Goal: Check status: Check status

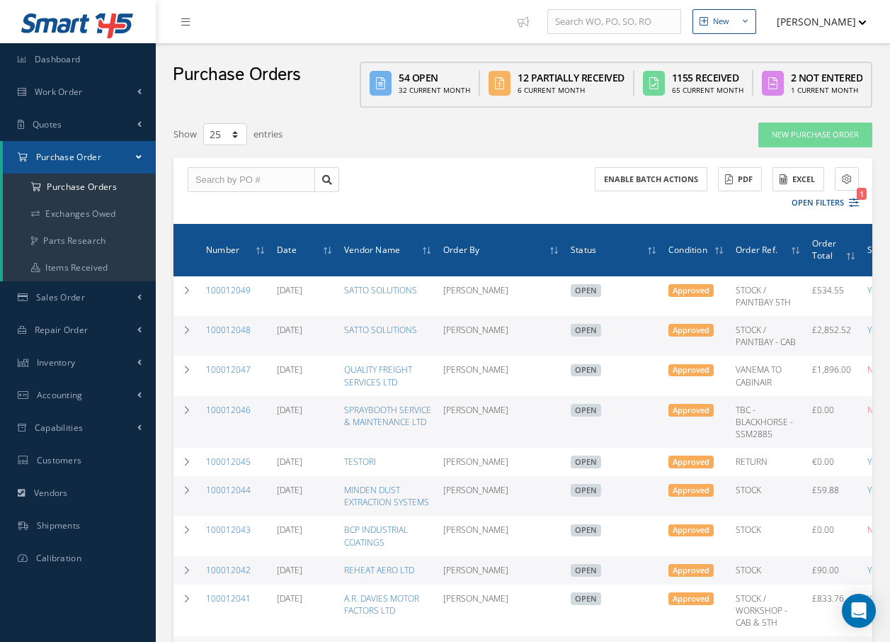
select select "25"
click at [95, 188] on a=1&status_id=2&status_id=3&status_id=5&collapsedFilters"] "Purchase Orders" at bounding box center [79, 187] width 153 height 27
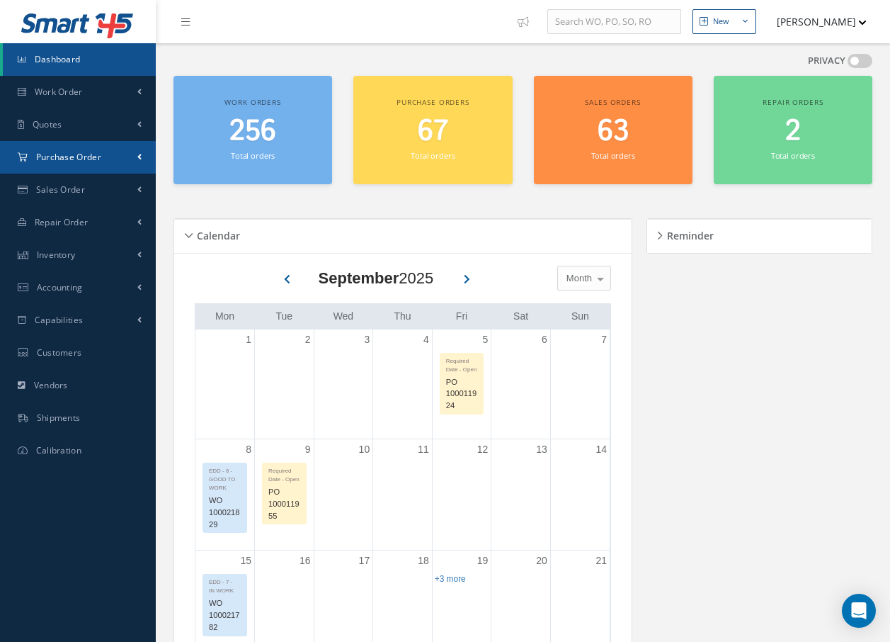
click at [78, 152] on span "Purchase Order" at bounding box center [68, 157] width 65 height 12
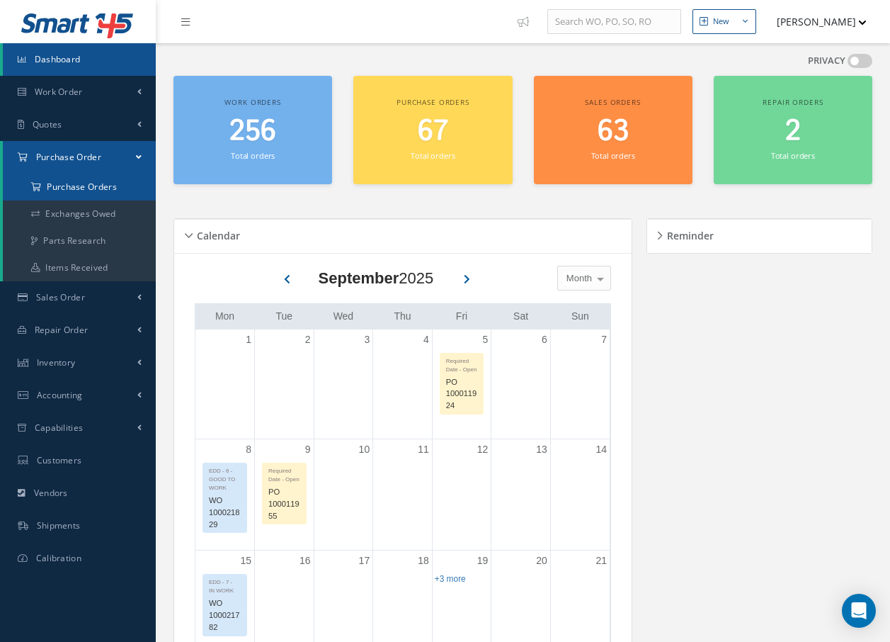
click at [82, 192] on a=1&status_id=2&status_id=3&status_id=5&collapsedFilters"] "Purchase Orders" at bounding box center [79, 187] width 153 height 27
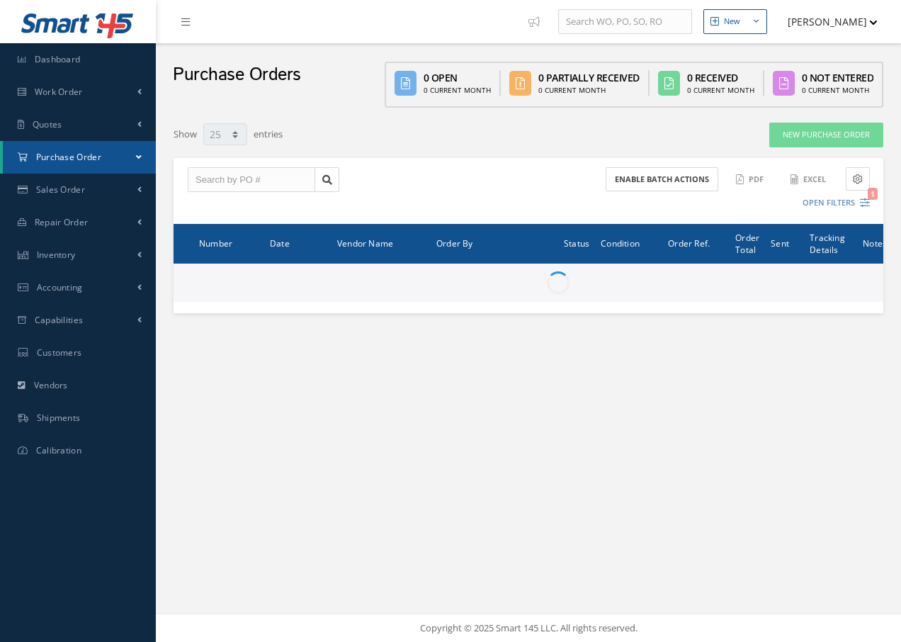
select select "25"
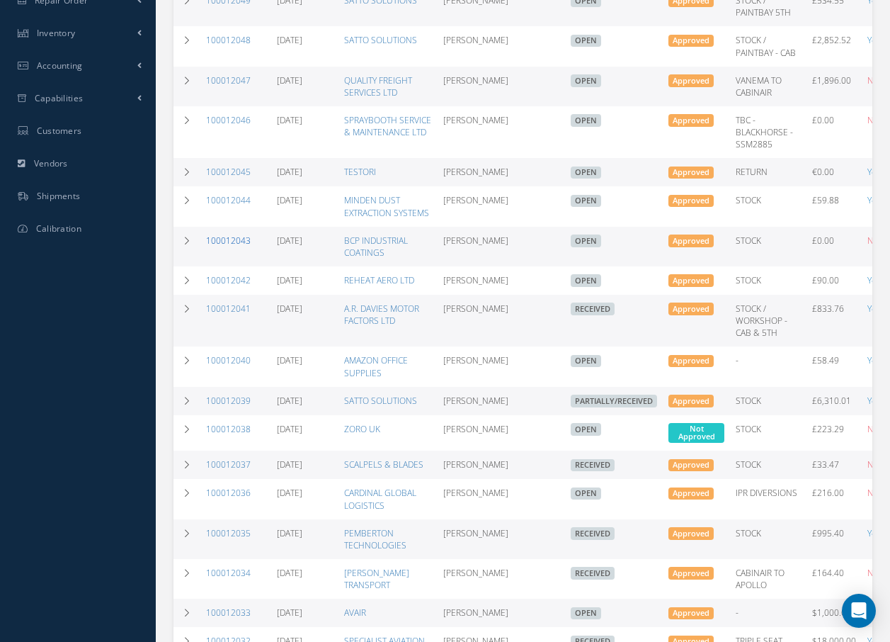
scroll to position [354, 0]
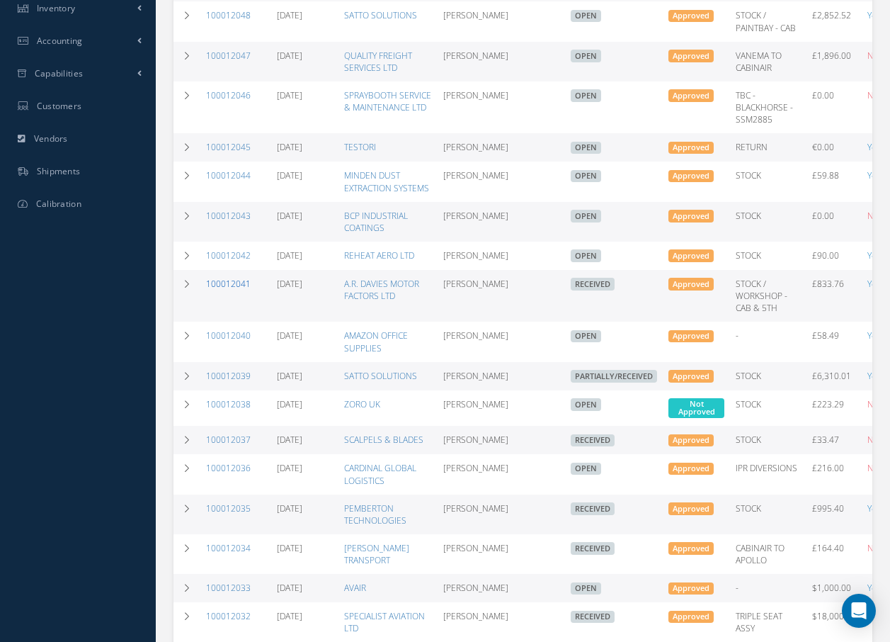
click at [218, 290] on link "100012041" at bounding box center [228, 284] width 45 height 12
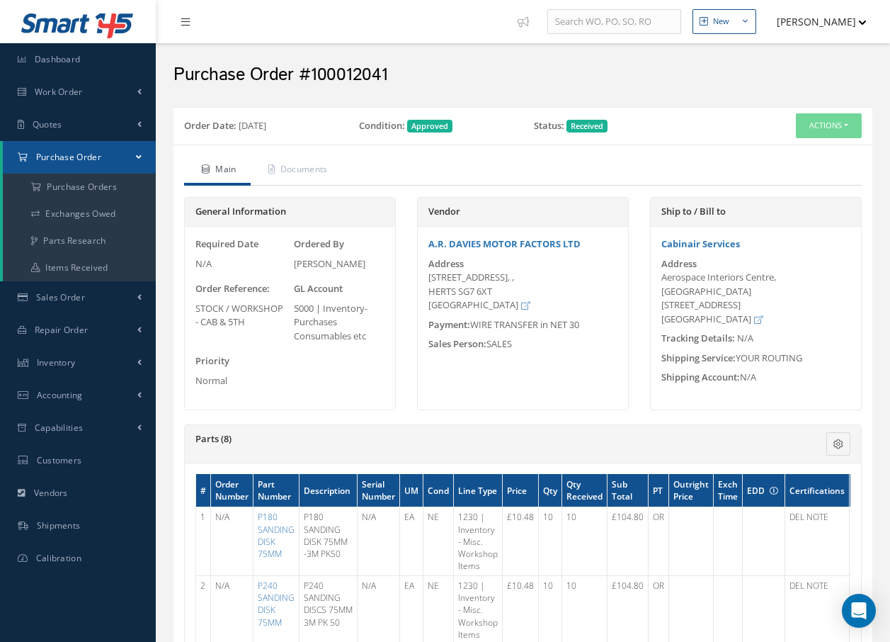
click at [183, 21] on icon at bounding box center [185, 22] width 9 height 10
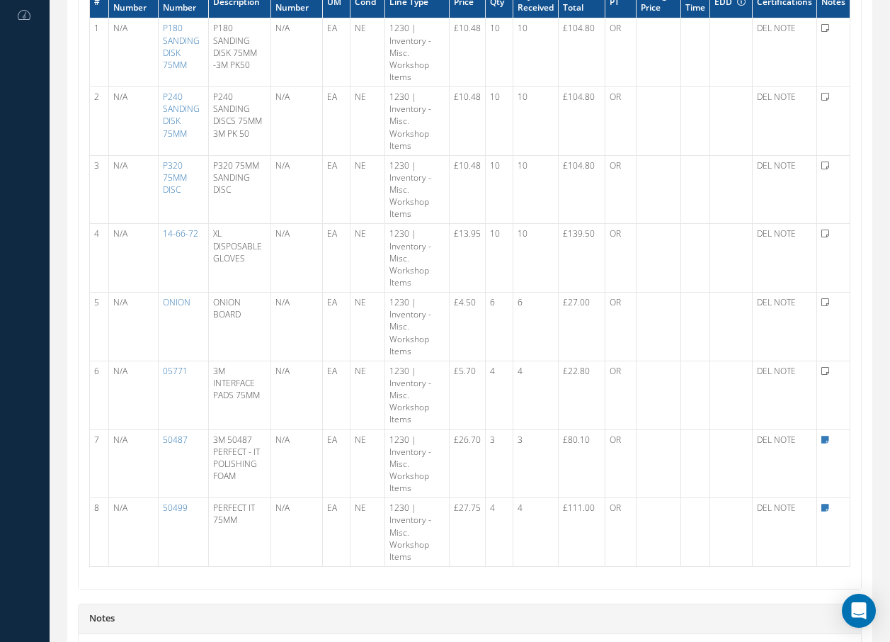
scroll to position [708, 0]
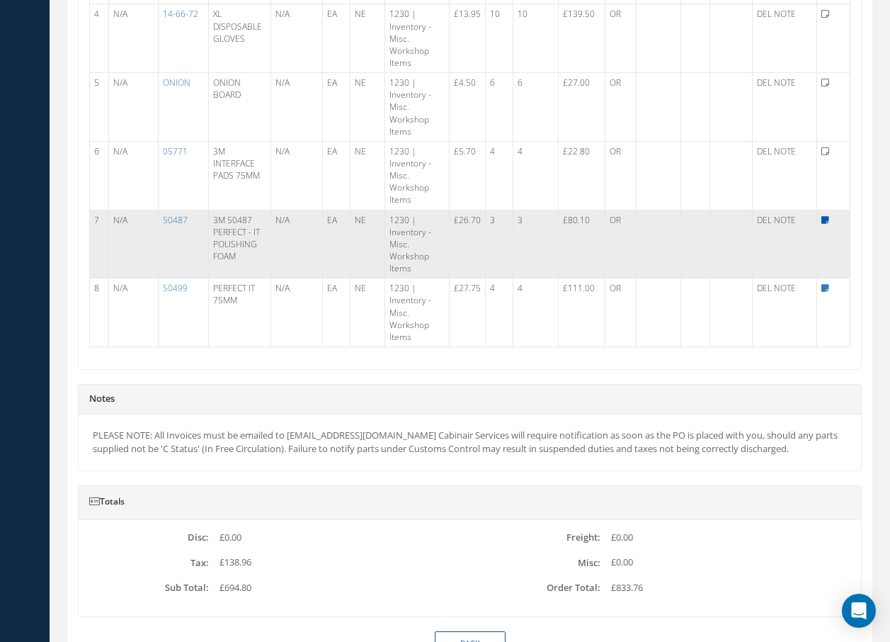
click at [822, 220] on icon at bounding box center [826, 220] width 8 height 9
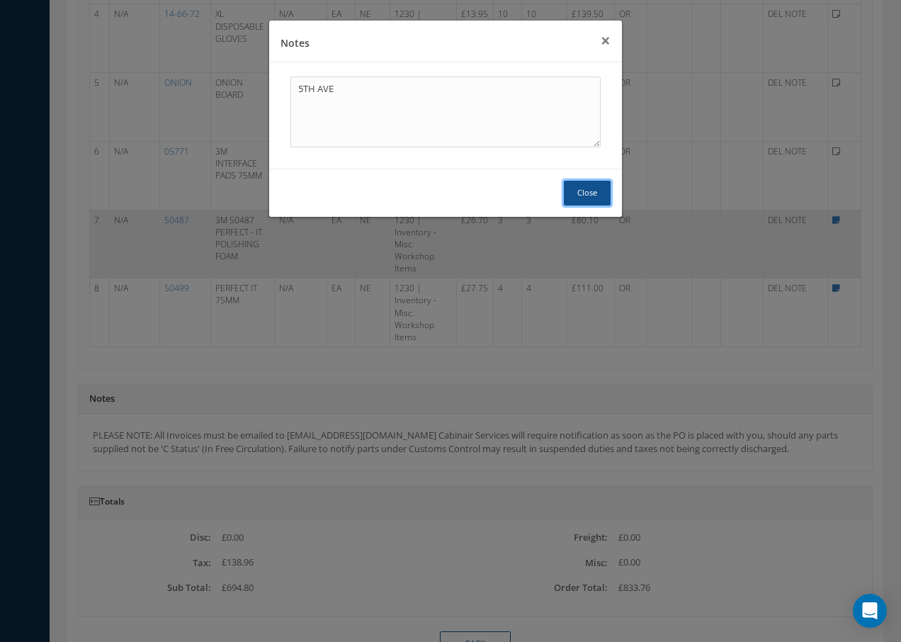
click at [594, 193] on button "Close" at bounding box center [587, 193] width 47 height 25
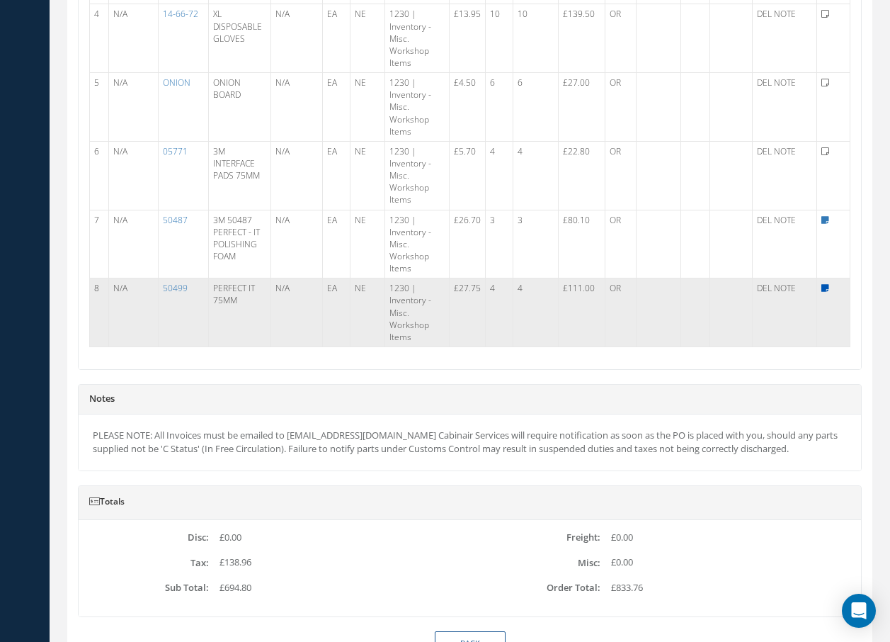
click at [822, 287] on icon at bounding box center [826, 288] width 8 height 9
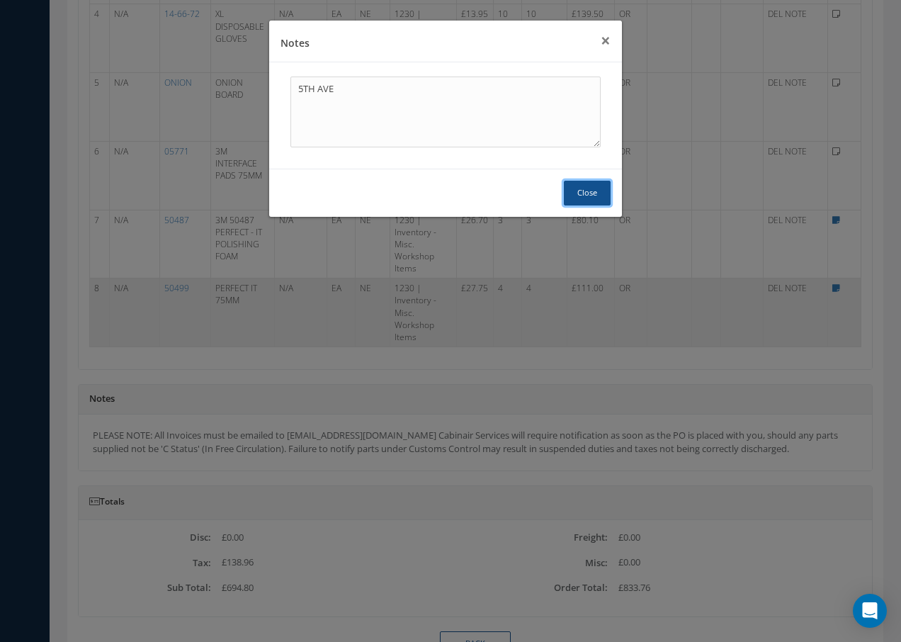
click at [597, 185] on button "Close" at bounding box center [587, 193] width 47 height 25
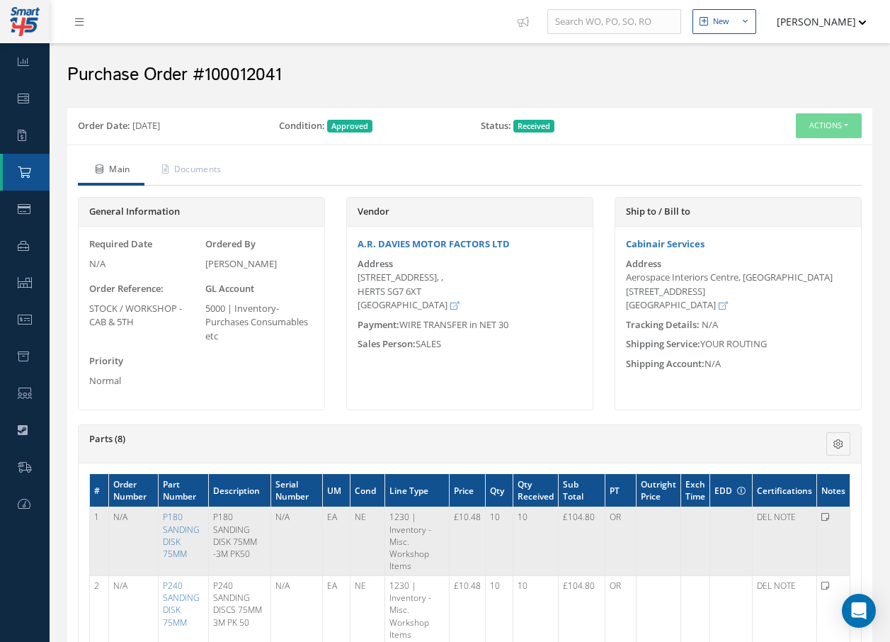
scroll to position [71, 0]
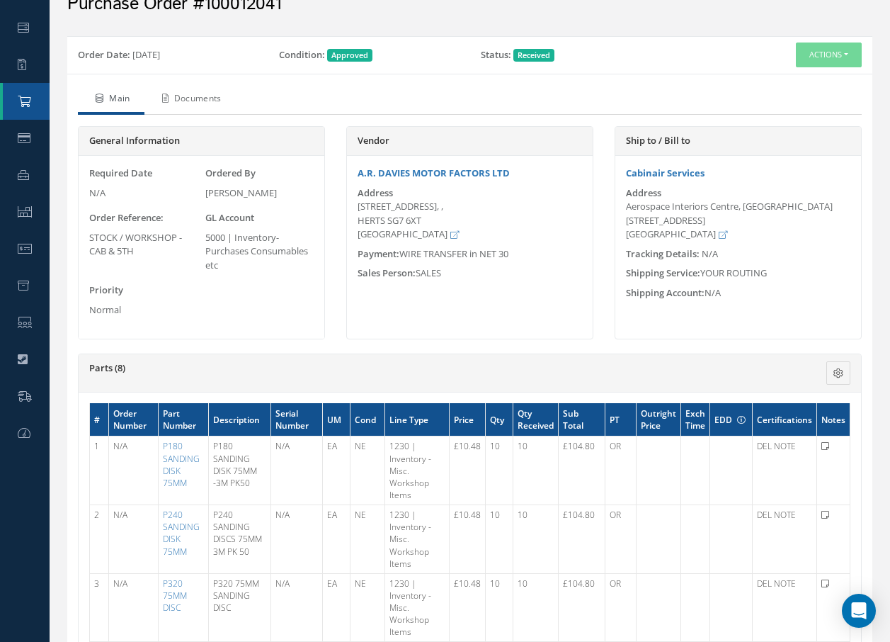
click at [205, 101] on link "Documents" at bounding box center [190, 100] width 91 height 30
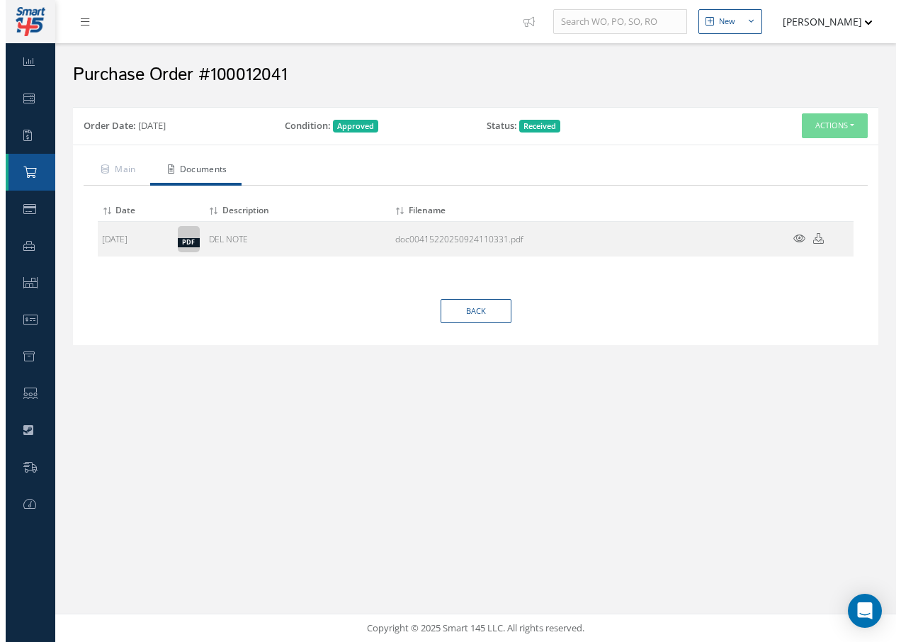
scroll to position [0, 0]
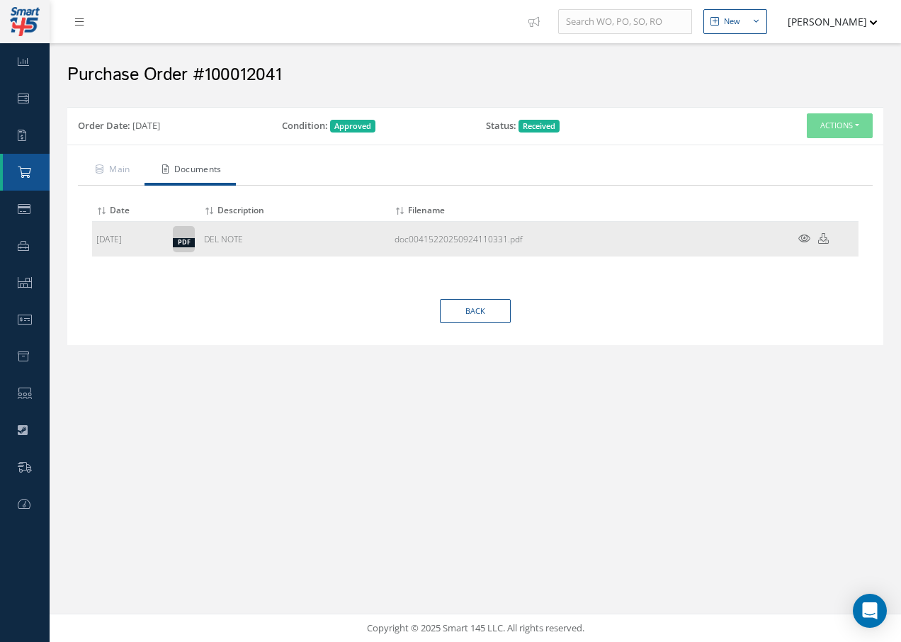
click at [800, 234] on icon at bounding box center [804, 238] width 12 height 11
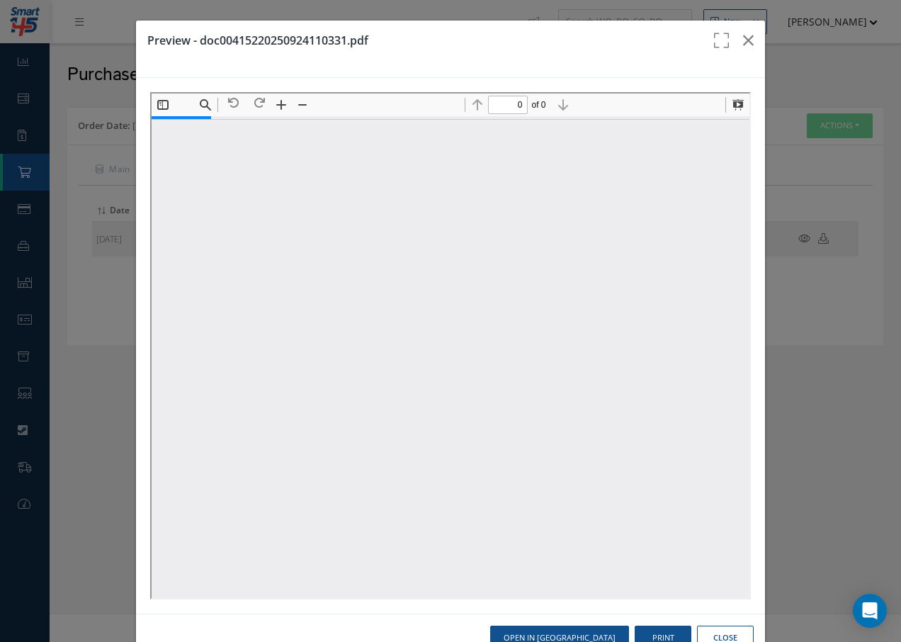
type input "1"
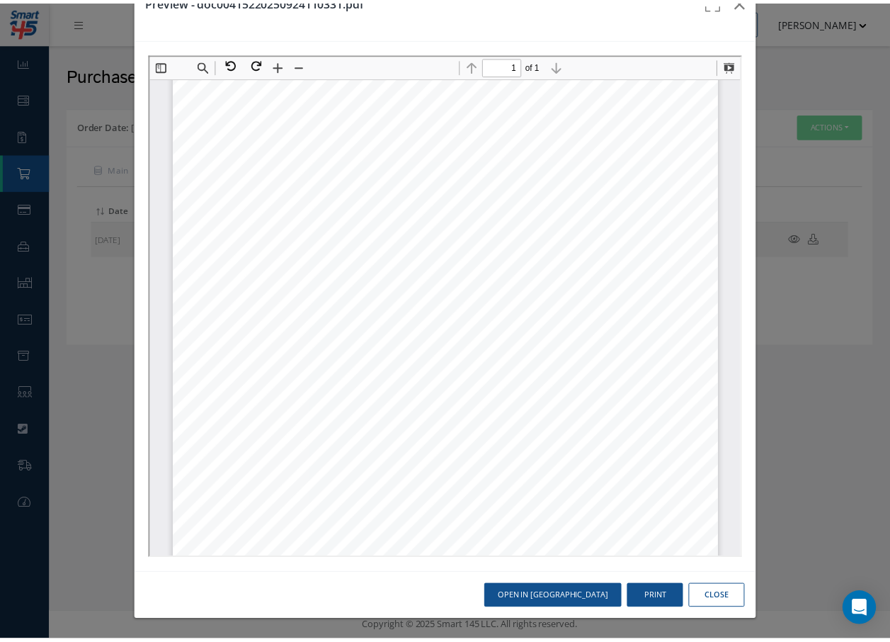
scroll to position [213, 0]
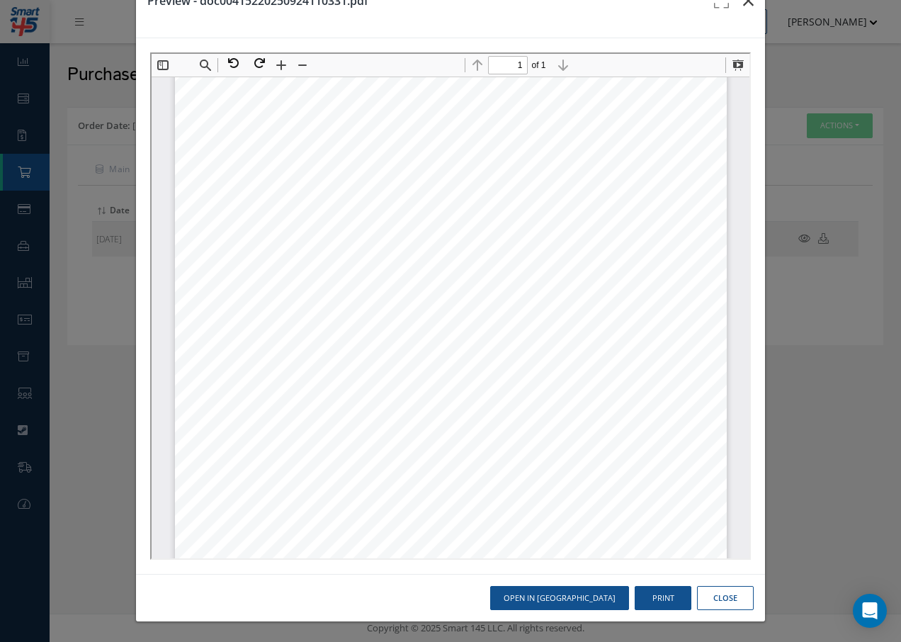
drag, startPoint x: 735, startPoint y: 4, endPoint x: 738, endPoint y: 22, distance: 18.8
click at [743, 4] on icon "button" at bounding box center [748, 0] width 11 height 17
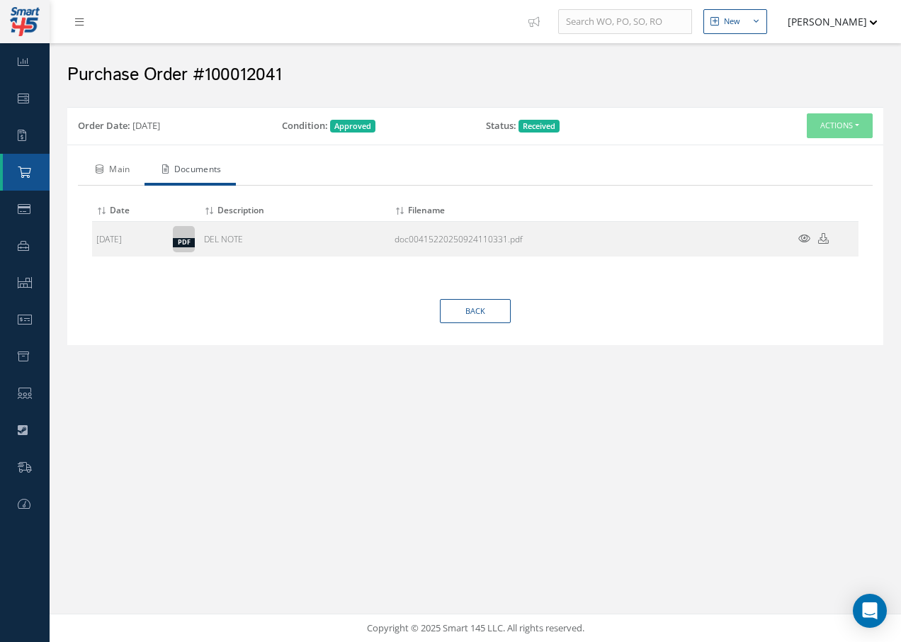
click at [125, 165] on link "Main" at bounding box center [111, 171] width 67 height 30
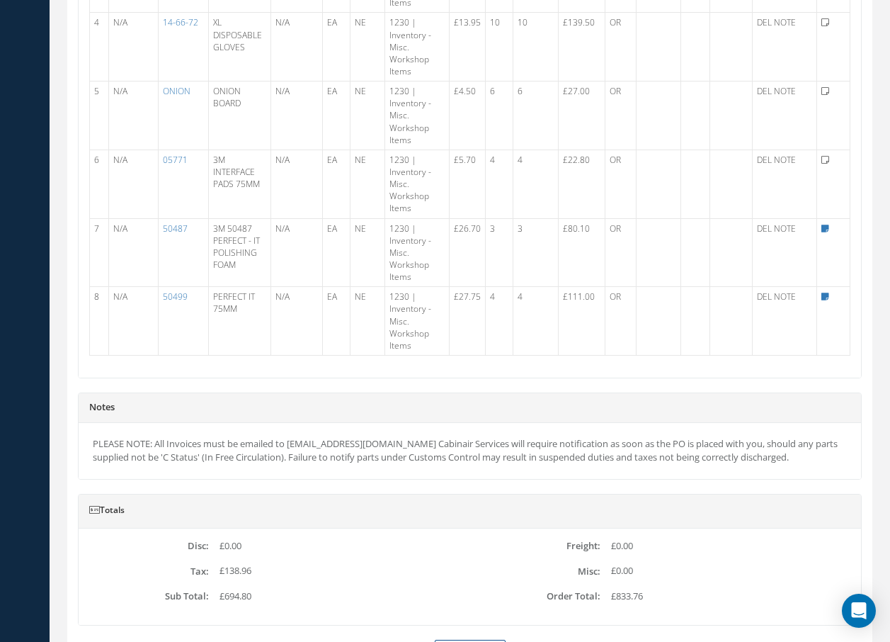
scroll to position [791, 0]
